Goal: Use online tool/utility: Use online tool/utility

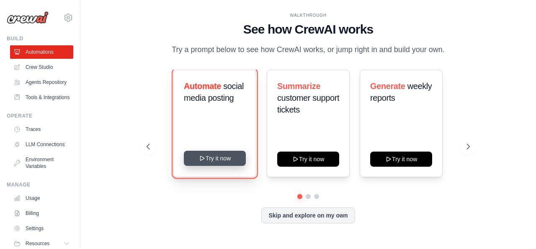
click at [231, 155] on button "Try it now" at bounding box center [215, 157] width 62 height 15
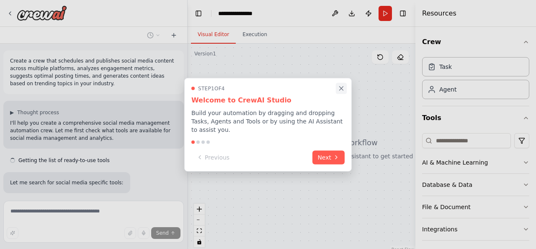
click at [344, 91] on icon "Close walkthrough" at bounding box center [342, 88] width 8 height 8
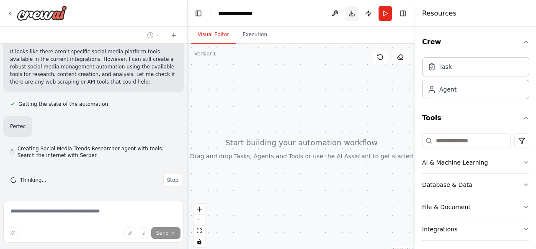
scroll to position [502, 0]
click at [352, 11] on button "Download" at bounding box center [351, 13] width 13 height 15
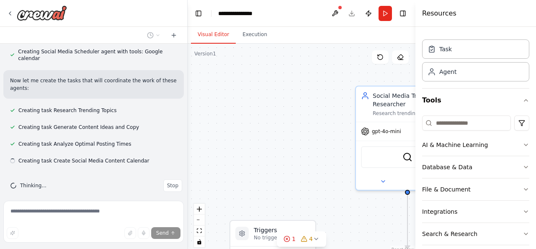
scroll to position [0, 0]
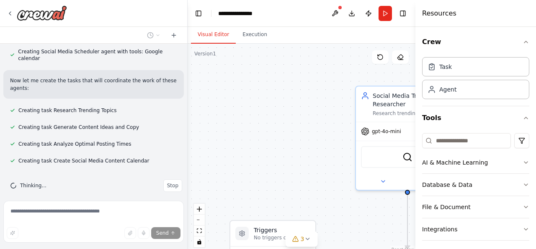
click at [258, 147] on div ".deletable-edge-delete-btn { width: 20px; height: 20px; border: 0px solid #ffff…" at bounding box center [302, 149] width 228 height 210
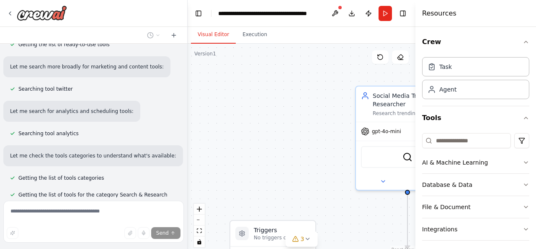
scroll to position [102, 0]
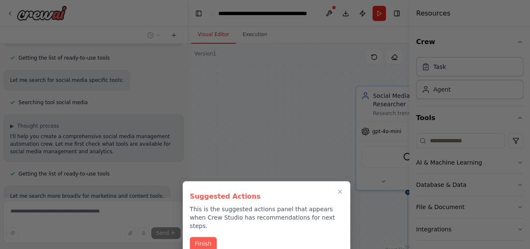
drag, startPoint x: 184, startPoint y: 75, endPoint x: 184, endPoint y: 48, distance: 26.8
click at [184, 48] on div at bounding box center [265, 124] width 530 height 249
click at [342, 189] on icon "Close walkthrough" at bounding box center [340, 192] width 8 height 8
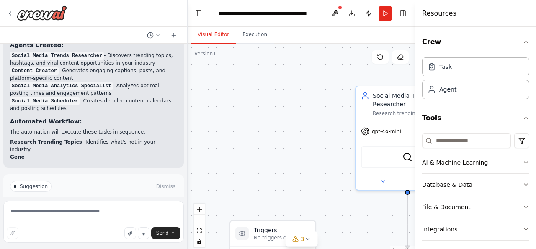
scroll to position [1119, 0]
